Goal: Navigation & Orientation: Find specific page/section

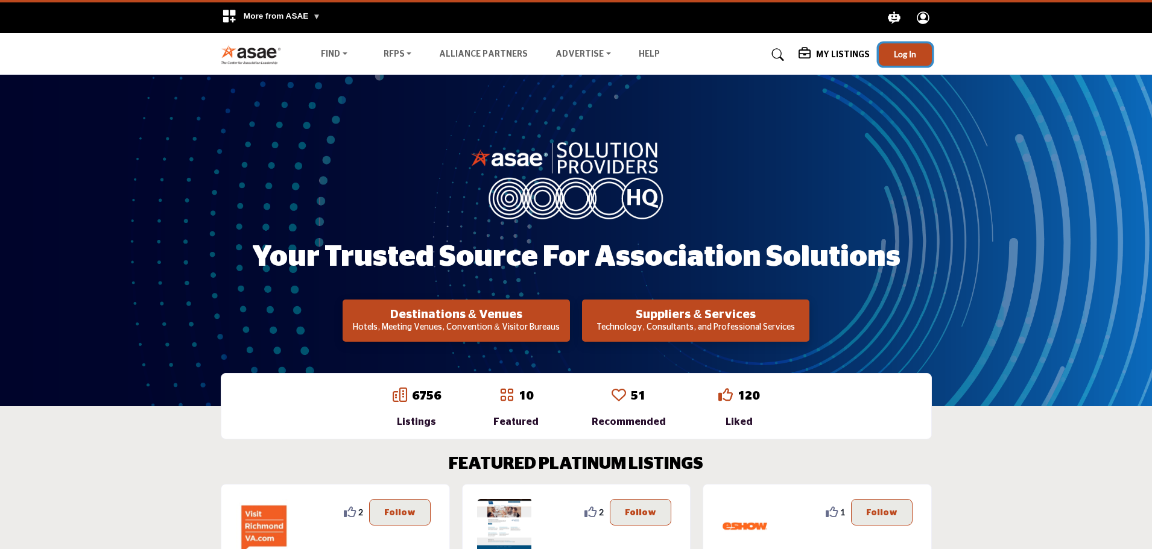
click at [909, 53] on span "Log In" at bounding box center [905, 54] width 22 height 10
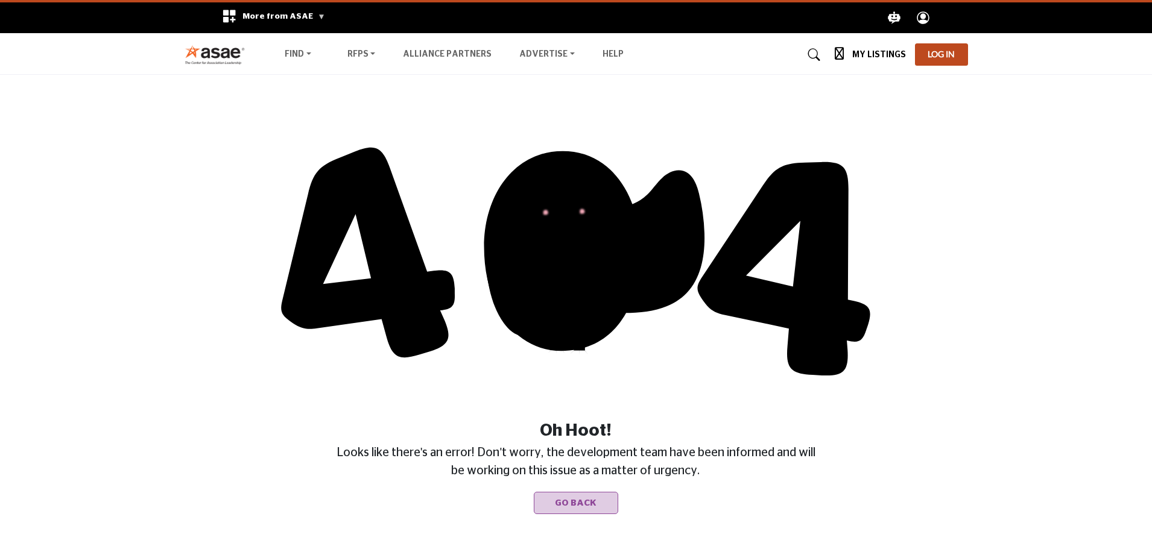
click at [206, 52] on img at bounding box center [218, 55] width 67 height 20
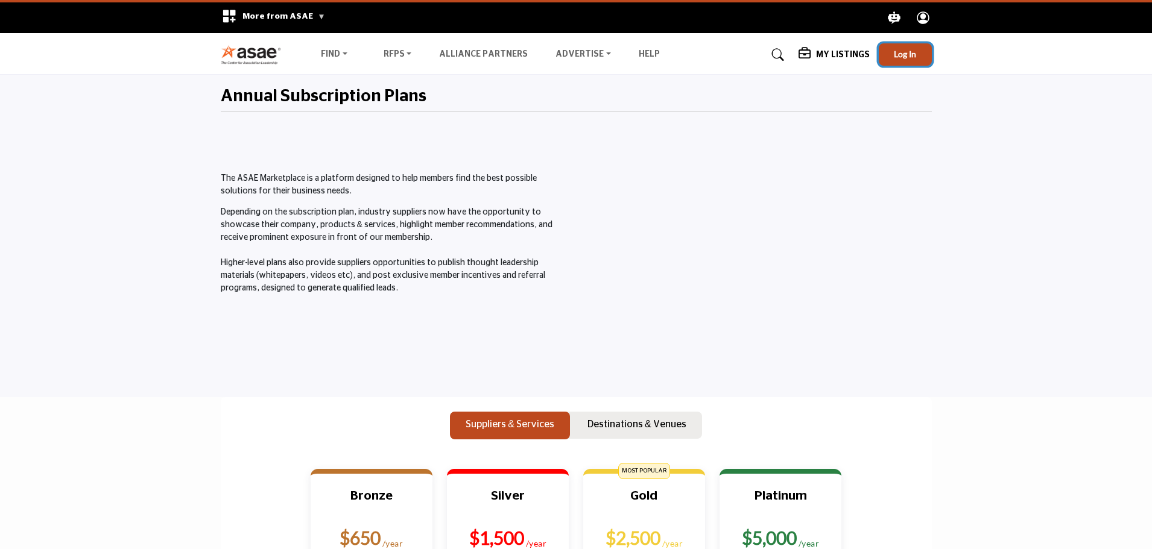
click at [896, 58] on span "Log In" at bounding box center [905, 54] width 22 height 10
